Goal: Task Accomplishment & Management: Manage account settings

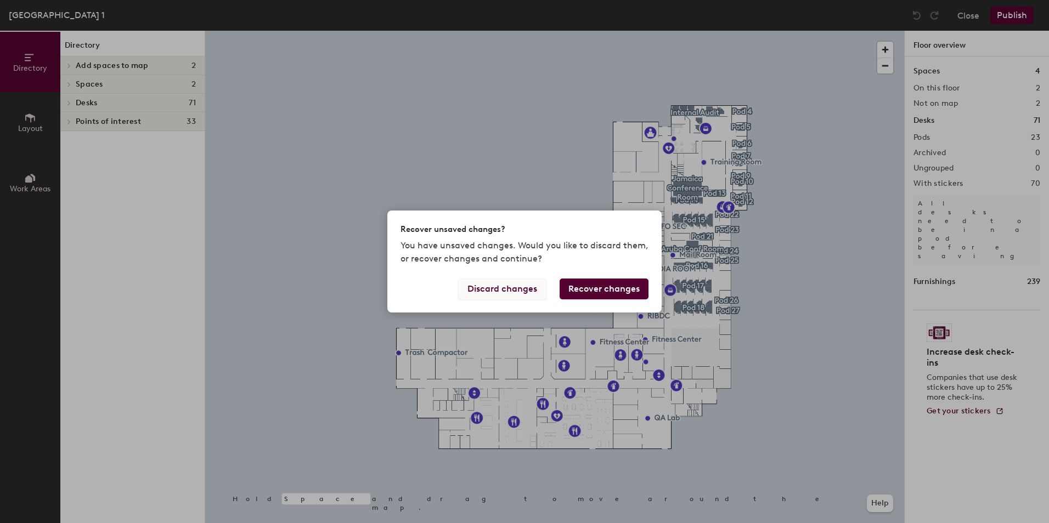
click at [513, 288] on button "Discard changes" at bounding box center [502, 289] width 88 height 21
click at [537, 289] on button "Discard changes" at bounding box center [502, 289] width 88 height 21
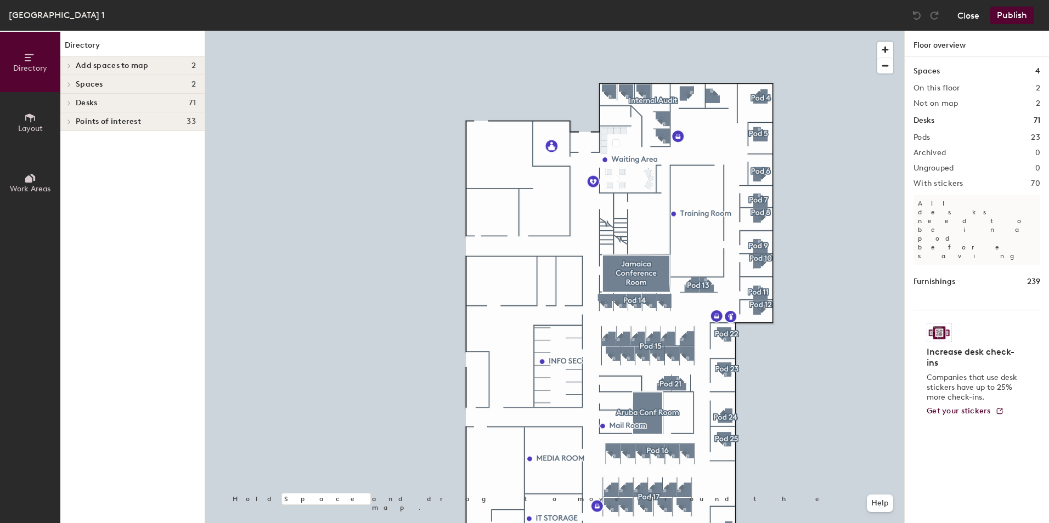
click at [978, 14] on button "Close" at bounding box center [968, 16] width 22 height 18
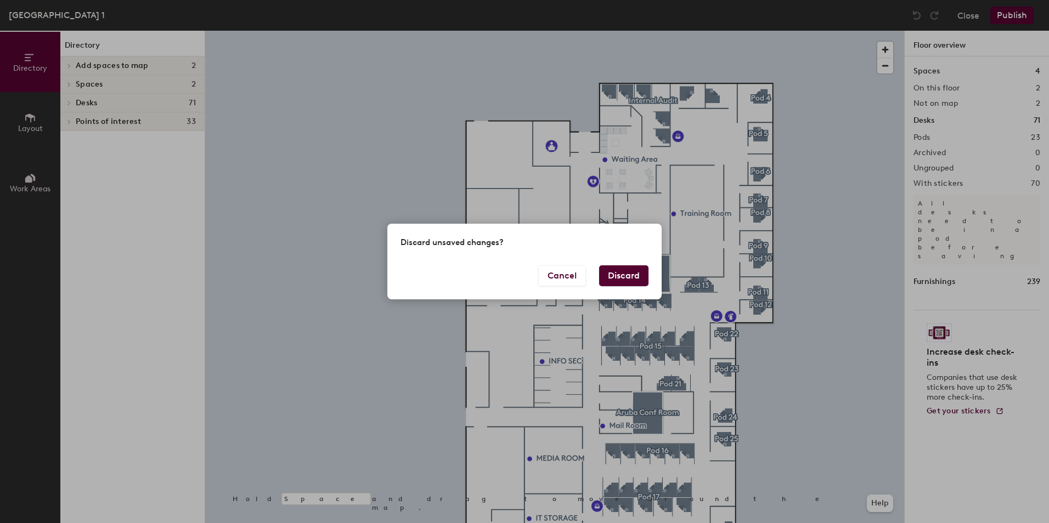
click at [625, 279] on button "Discard" at bounding box center [623, 276] width 49 height 21
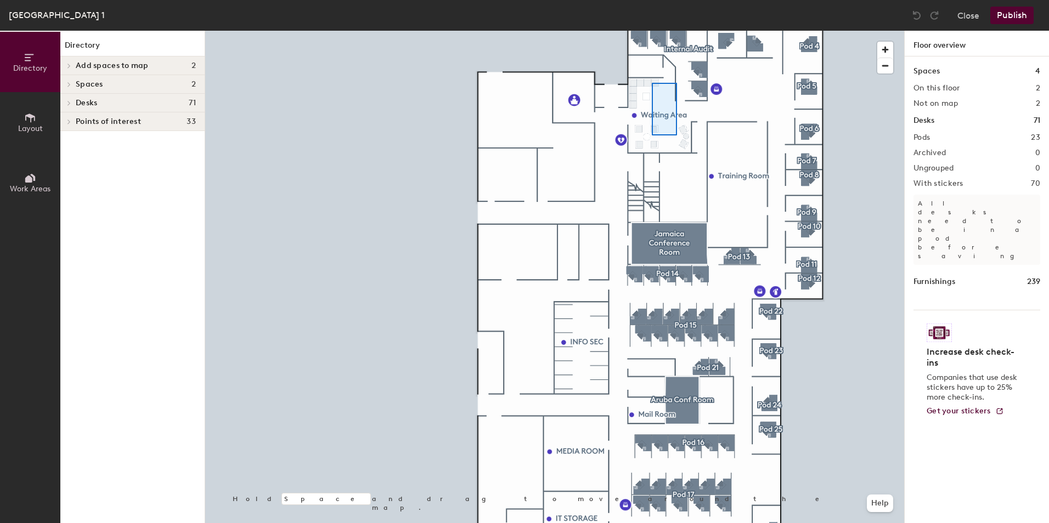
click at [652, 31] on div at bounding box center [554, 31] width 699 height 0
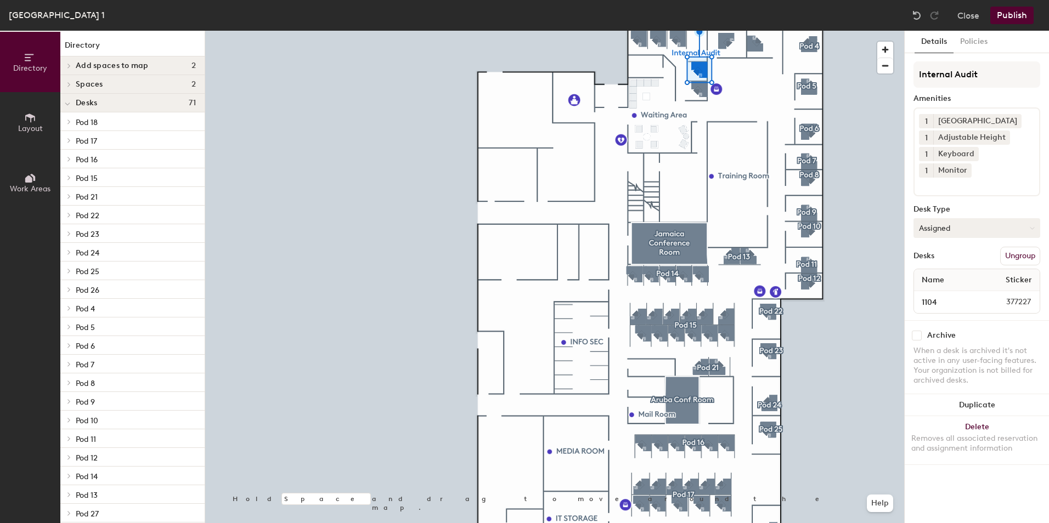
click at [946, 218] on button "Assigned" at bounding box center [977, 228] width 127 height 20
click at [931, 254] on div "Assigned" at bounding box center [969, 262] width 110 height 16
